Goal: Find specific page/section: Find specific page/section

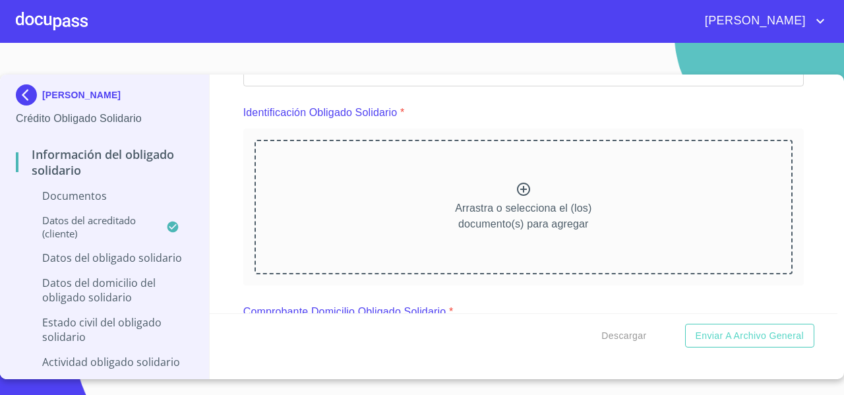
scroll to position [132, 0]
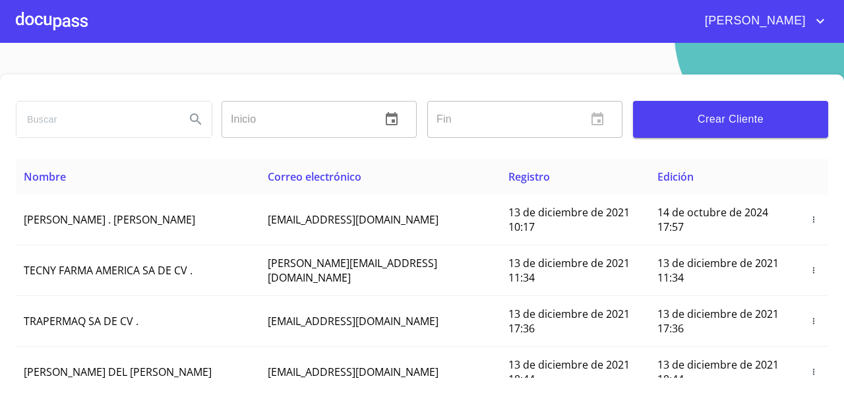
click at [53, 131] on input "search" at bounding box center [95, 120] width 158 height 36
click at [197, 128] on button "Search" at bounding box center [196, 120] width 32 height 32
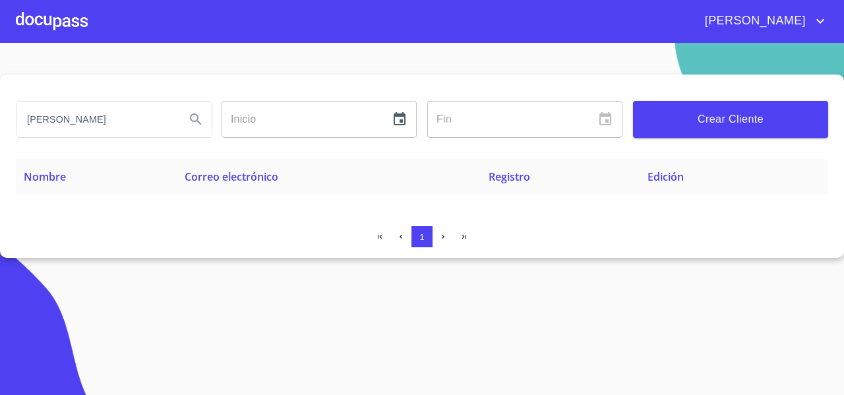
click at [131, 129] on input "jorge palos" at bounding box center [95, 120] width 158 height 36
click at [49, 123] on input "jorge palos" at bounding box center [95, 120] width 158 height 36
type input "jorge israel palos"
click at [199, 123] on icon "Search" at bounding box center [196, 119] width 16 height 16
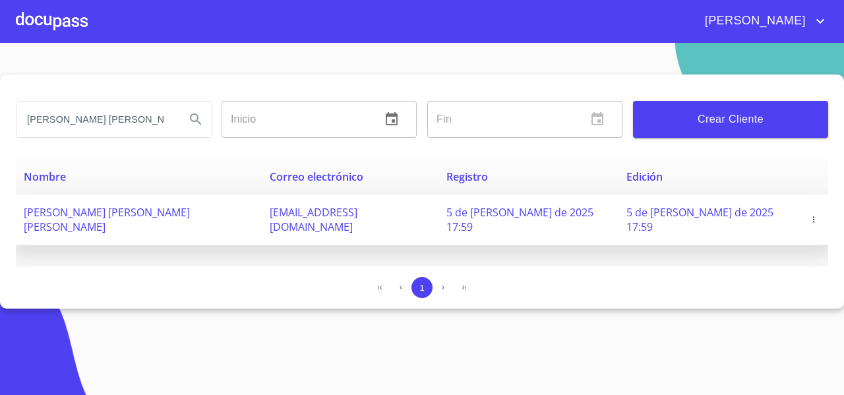
click at [132, 216] on span "JORGE ISRAEL PALOS IBARRA" at bounding box center [107, 219] width 166 height 29
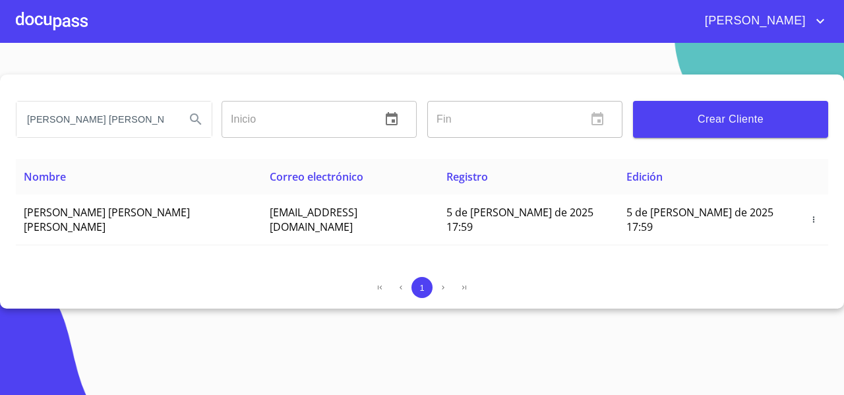
click at [72, 11] on div at bounding box center [52, 21] width 72 height 42
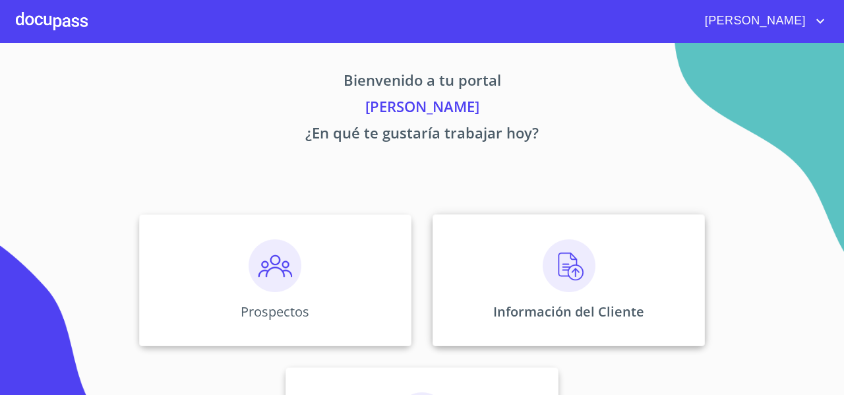
click at [472, 271] on div "Información del Cliente" at bounding box center [569, 280] width 272 height 132
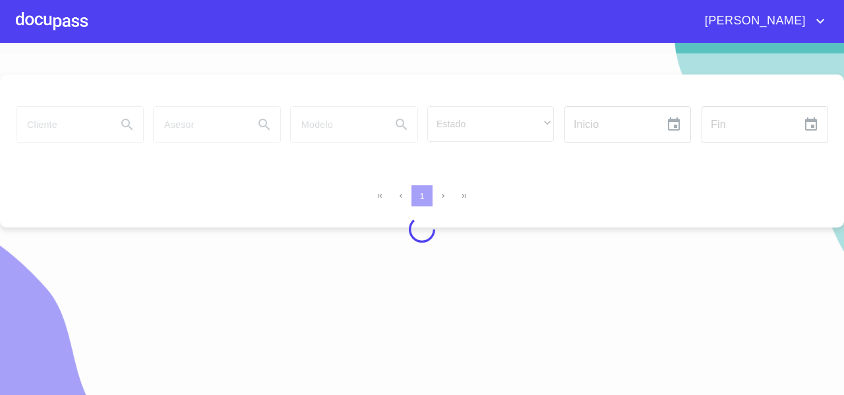
click at [84, 135] on div at bounding box center [422, 229] width 844 height 352
click at [50, 125] on div at bounding box center [422, 229] width 844 height 352
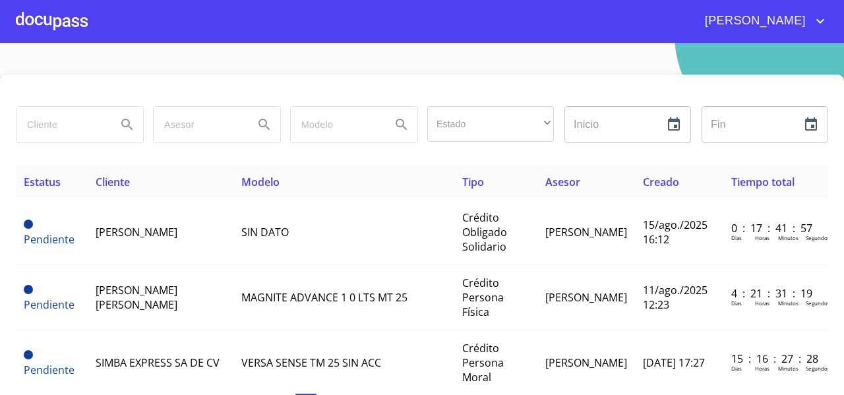
click at [50, 125] on input "search" at bounding box center [61, 125] width 90 height 36
type input "jorge israel palos ibarra"
click at [116, 119] on button "Search" at bounding box center [127, 125] width 32 height 32
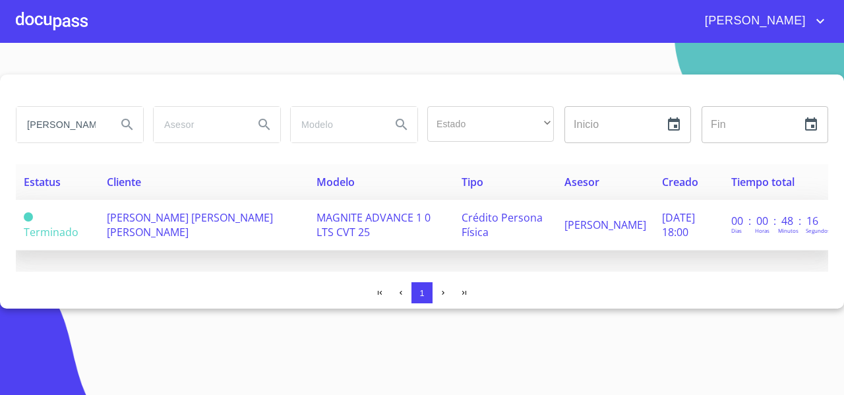
click at [174, 223] on span "JORGE ISRAEL PALOS IBARRA" at bounding box center [190, 224] width 166 height 29
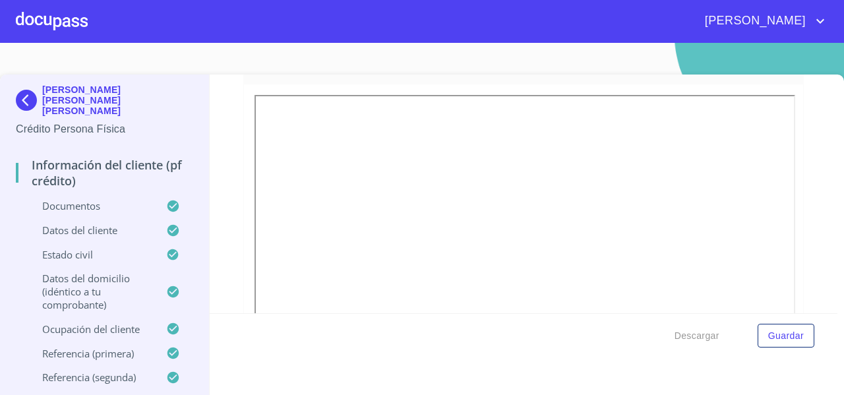
scroll to position [1356, 0]
click at [27, 93] on img at bounding box center [29, 100] width 26 height 21
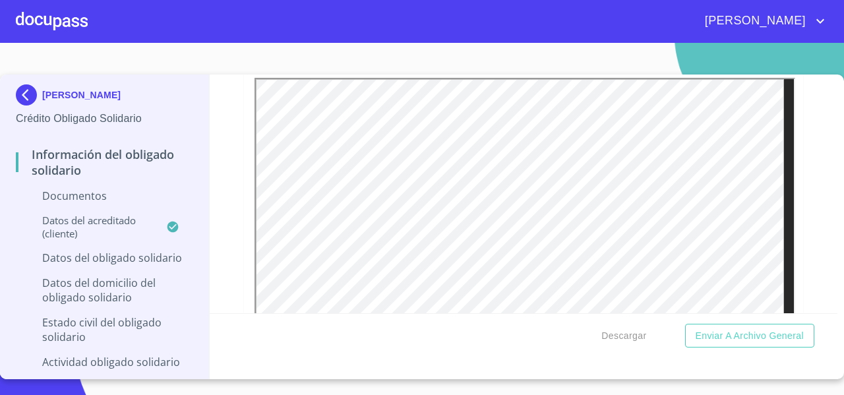
scroll to position [1231, 0]
click at [32, 33] on div at bounding box center [52, 21] width 72 height 42
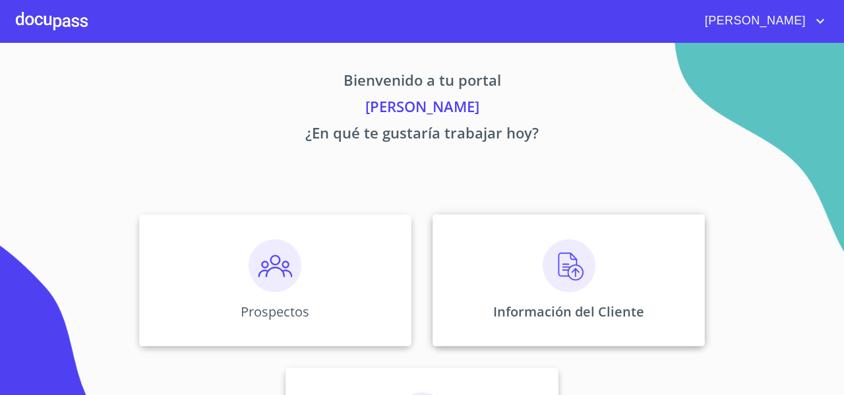
click at [505, 269] on div "Información del Cliente" at bounding box center [569, 280] width 272 height 132
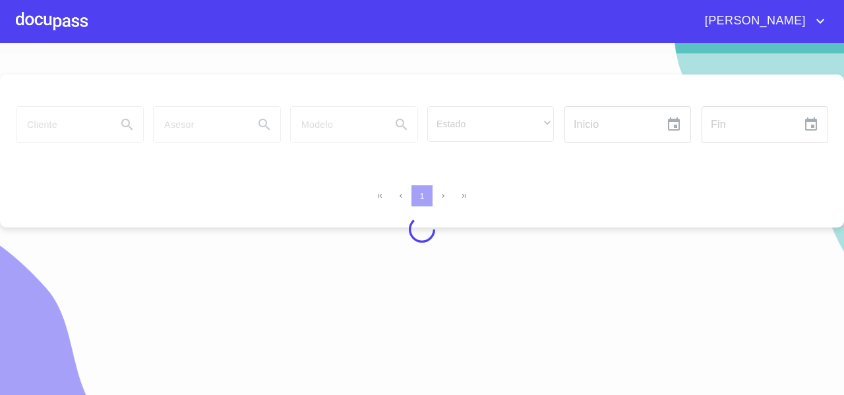
click at [65, 127] on div at bounding box center [422, 229] width 844 height 352
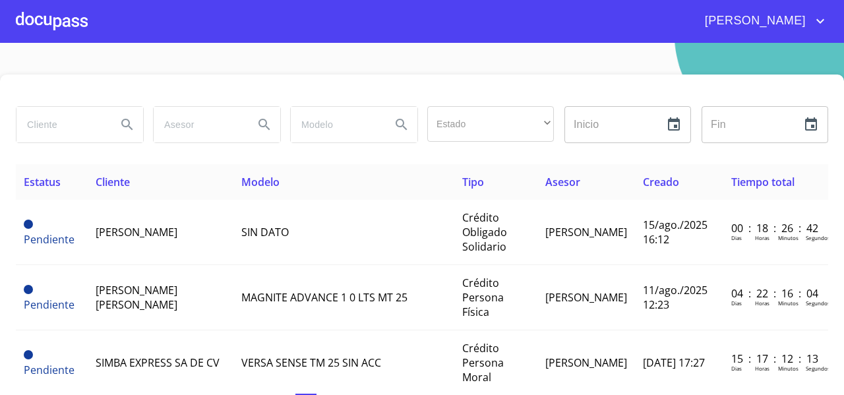
click at [67, 27] on div at bounding box center [52, 21] width 72 height 42
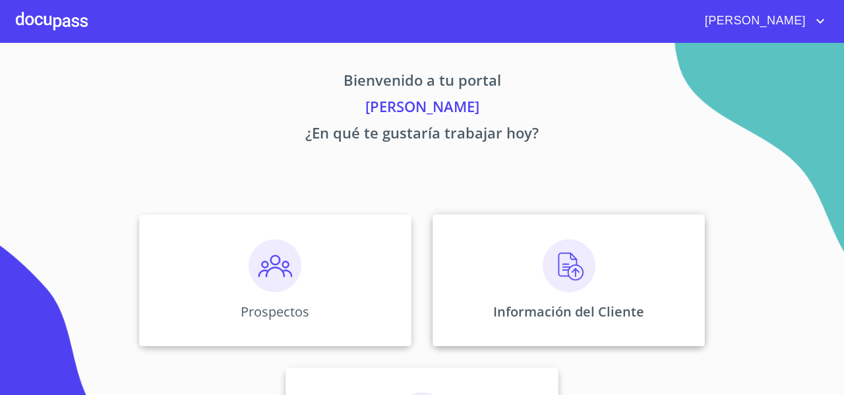
click at [439, 240] on div "Información del Cliente" at bounding box center [569, 280] width 272 height 132
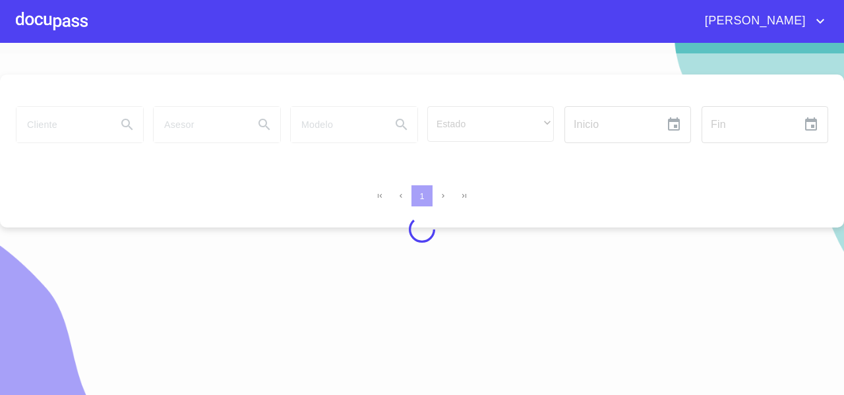
click at [71, 100] on div at bounding box center [422, 229] width 844 height 352
click at [65, 113] on div at bounding box center [422, 229] width 844 height 352
click at [57, 136] on div at bounding box center [422, 229] width 844 height 352
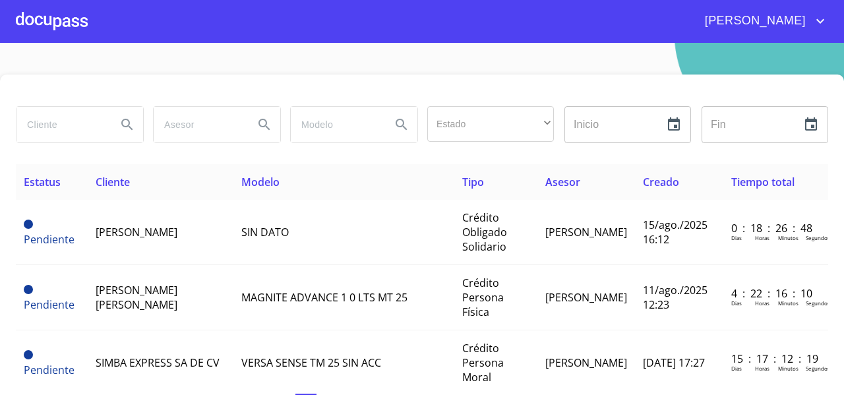
click at [57, 130] on input "search" at bounding box center [61, 125] width 90 height 36
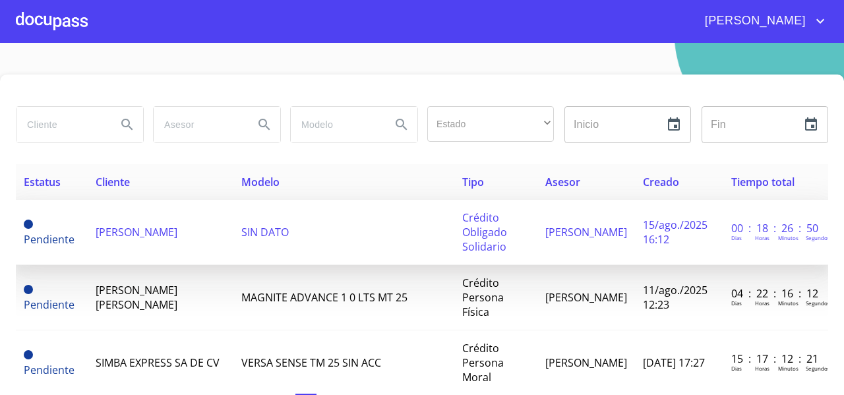
click at [164, 225] on span "[PERSON_NAME]" at bounding box center [137, 232] width 82 height 15
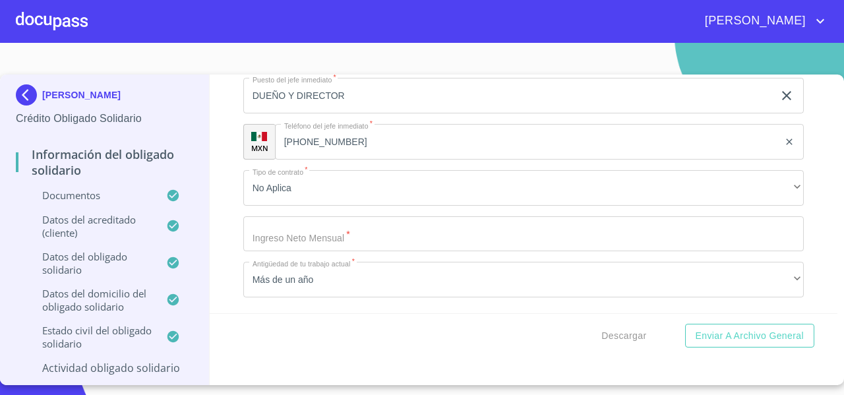
scroll to position [6387, 0]
click at [223, 220] on div "Información del Obligado Solidario Documentos Documento de identificación Oblig…" at bounding box center [524, 194] width 629 height 239
